Goal: Check status: Check status

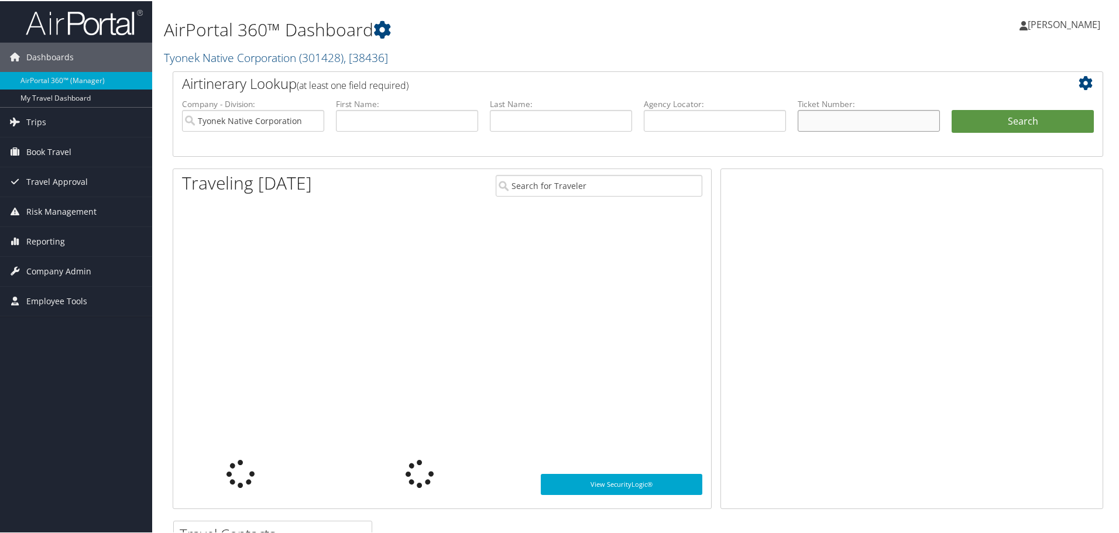
click at [834, 114] on input "text" at bounding box center [869, 120] width 142 height 22
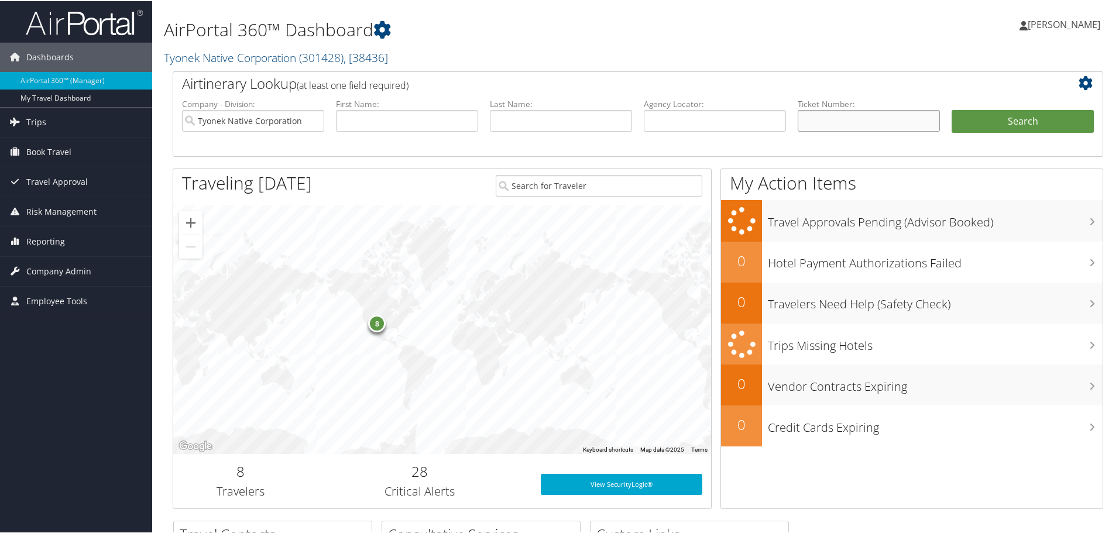
paste input "8900897714940"
type input "8900897714940"
click at [1007, 111] on button "Search" at bounding box center [1023, 120] width 142 height 23
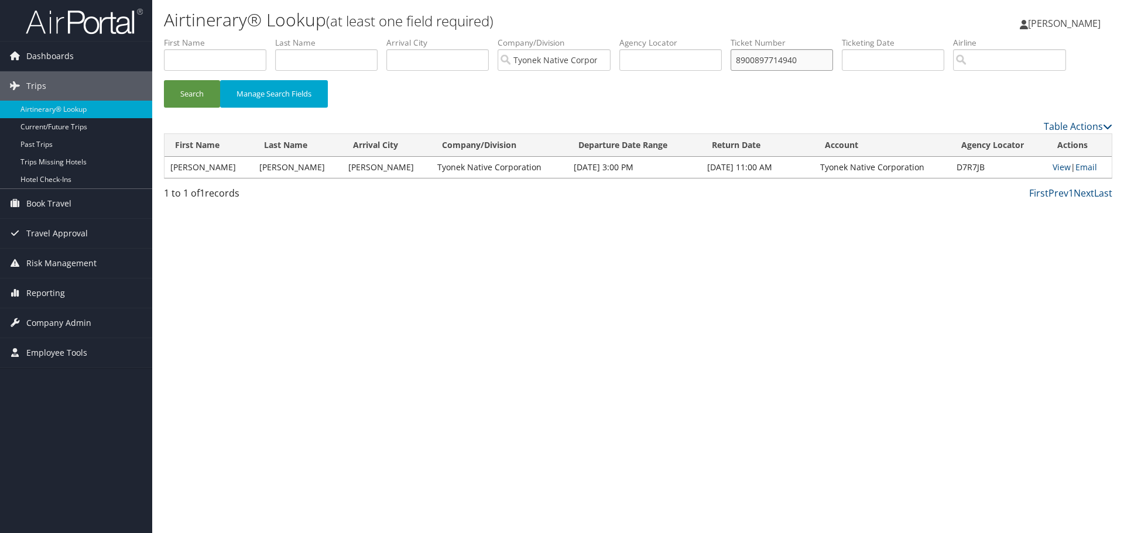
drag, startPoint x: 814, startPoint y: 62, endPoint x: 669, endPoint y: 67, distance: 144.7
click at [670, 37] on ul "First Name Last Name Departure City Arrival City Company/Division Tyonek Native…" at bounding box center [638, 37] width 948 height 0
paste input "21591"
type input "8900897721591"
click at [164, 80] on button "Search" at bounding box center [192, 94] width 56 height 28
